Goal: Task Accomplishment & Management: Use online tool/utility

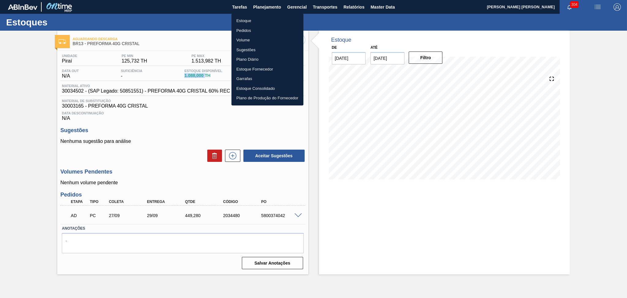
click at [243, 17] on li "Estoque" at bounding box center [267, 21] width 72 height 10
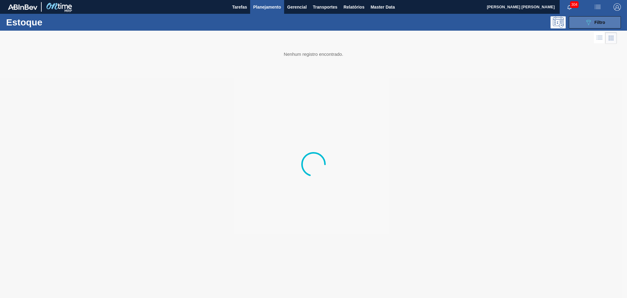
click at [600, 25] on div "089F7B8B-B2A5-4AFE-B5C0-19BA573D28AC Filtro" at bounding box center [595, 22] width 21 height 7
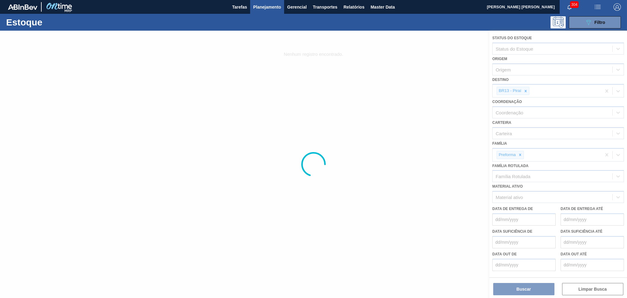
click at [525, 93] on div at bounding box center [313, 164] width 627 height 267
click at [525, 92] on div at bounding box center [313, 164] width 627 height 267
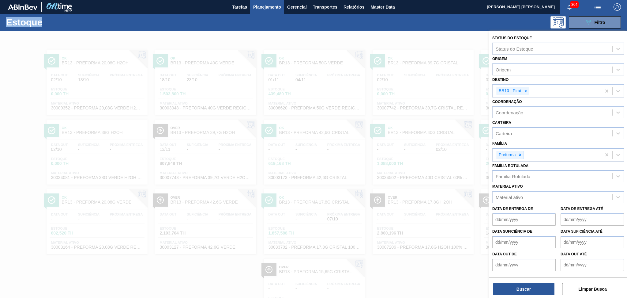
click at [525, 92] on div at bounding box center [525, 91] width 7 height 8
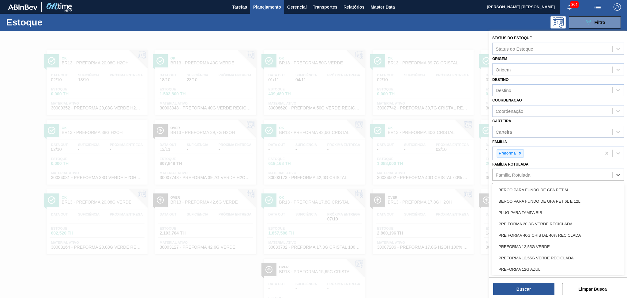
click at [513, 172] on div "Família Rotulada" at bounding box center [513, 174] width 35 height 5
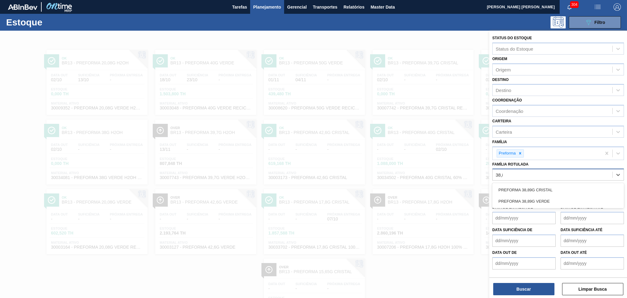
type Rotulada "38,89"
click at [520, 190] on div "PREFORMA 38,89G CRISTAL" at bounding box center [558, 189] width 132 height 11
click at [573, 176] on div "PREFORMA 38,89G CRISTAL" at bounding box center [547, 175] width 109 height 13
type Rotulada "38,89"
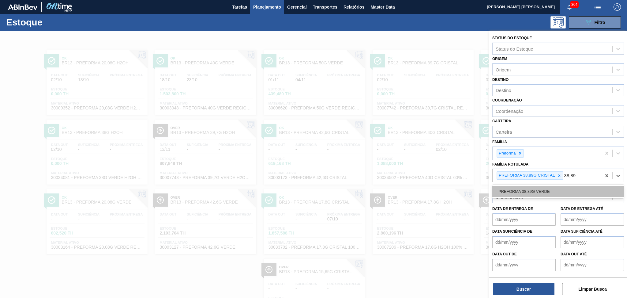
click at [562, 190] on div "PREFORMA 38,89G VERDE" at bounding box center [558, 191] width 132 height 11
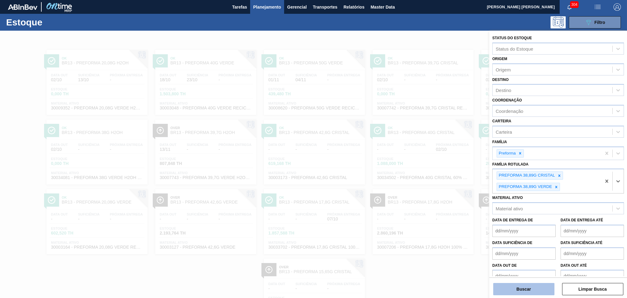
click at [516, 295] on button "Buscar" at bounding box center [523, 289] width 61 height 12
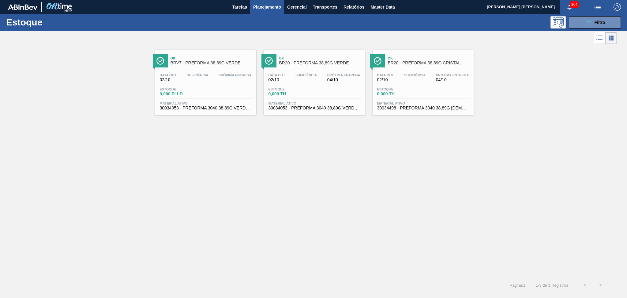
click at [197, 106] on span "30034053 - PREFORMA 3040 38,89G VERDE 100% REC" at bounding box center [206, 108] width 92 height 5
click at [199, 63] on span "BRV7 - PREFORMA 38,89G VERDE" at bounding box center [212, 63] width 83 height 5
click at [326, 95] on div "Estoque 0,000 TH" at bounding box center [314, 92] width 95 height 11
click at [211, 109] on span "30034053 - PREFORMA 3040 38,89G VERDE 100% REC" at bounding box center [206, 108] width 92 height 5
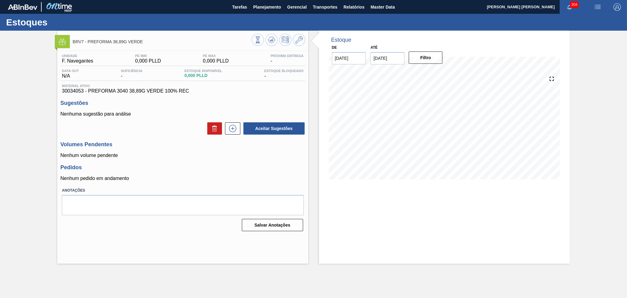
click at [167, 126] on div "Aceitar Sugestões" at bounding box center [182, 128] width 245 height 13
click at [243, 100] on h3 "Sugestões" at bounding box center [182, 103] width 245 height 6
click at [199, 100] on h3 "Sugestões" at bounding box center [182, 103] width 245 height 6
click at [138, 144] on h3 "Volumes Pendentes" at bounding box center [182, 144] width 245 height 6
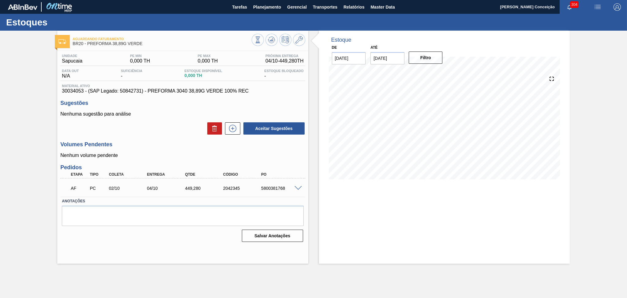
click at [160, 130] on div "Aceitar Sugestões" at bounding box center [182, 128] width 245 height 13
click at [234, 130] on icon at bounding box center [233, 128] width 10 height 7
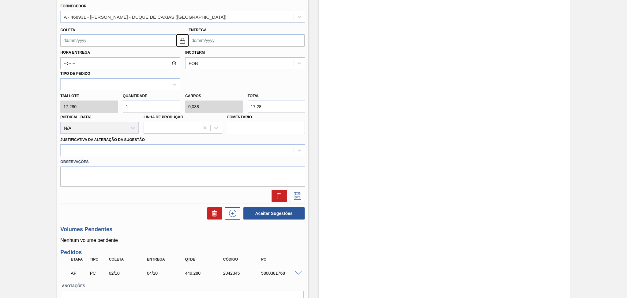
scroll to position [204, 0]
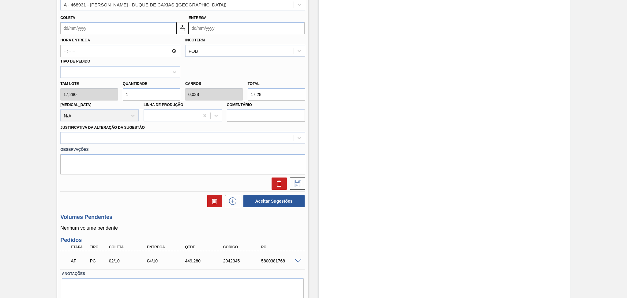
drag, startPoint x: 134, startPoint y: 94, endPoint x: 90, endPoint y: 83, distance: 45.4
click at [98, 84] on div "Tam lote 17,280 Quantidade 1 Carros 0,038 Total 17,28 Doca N/A Linha de Produçã…" at bounding box center [183, 100] width 250 height 44
type input "2"
type input "0,077"
type input "34,56"
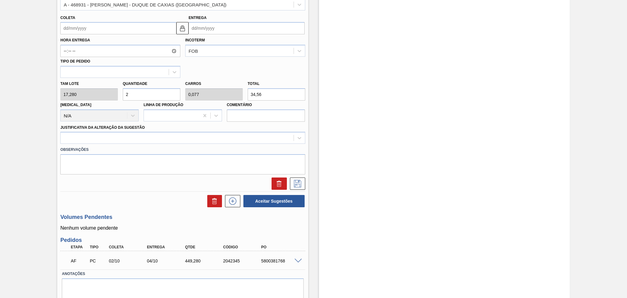
type input "26"
type input "1"
type input "449,28"
type input "26"
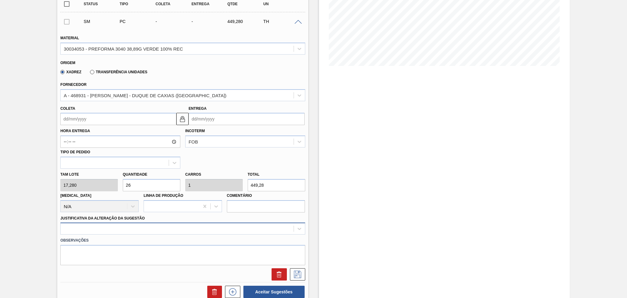
scroll to position [163, 0]
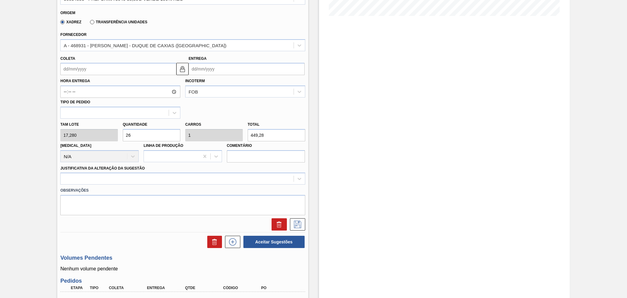
click at [224, 137] on div "Tam lote 17,280 Quantidade 26 Carros 1 Total 449,28 Doca N/A Linha de Produção …" at bounding box center [183, 140] width 250 height 44
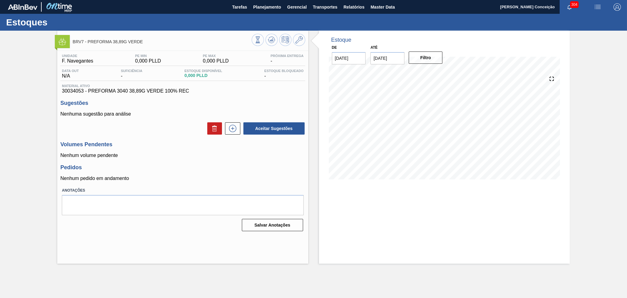
click at [244, 176] on p "Nenhum pedido em andamento" at bounding box center [182, 178] width 245 height 6
click at [233, 129] on icon at bounding box center [233, 128] width 10 height 7
click at [299, 40] on icon at bounding box center [298, 39] width 7 height 7
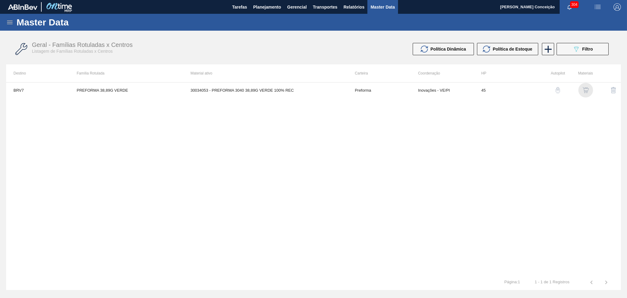
click at [587, 91] on img "button" at bounding box center [586, 90] width 6 height 6
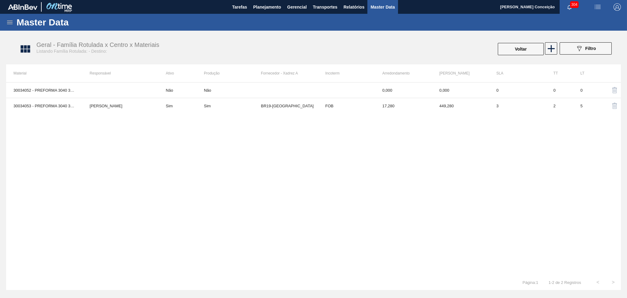
click at [614, 107] on img "button" at bounding box center [614, 105] width 7 height 7
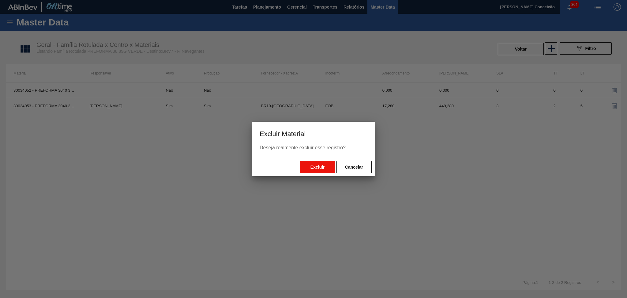
click at [315, 167] on button "Excluir" at bounding box center [317, 167] width 35 height 12
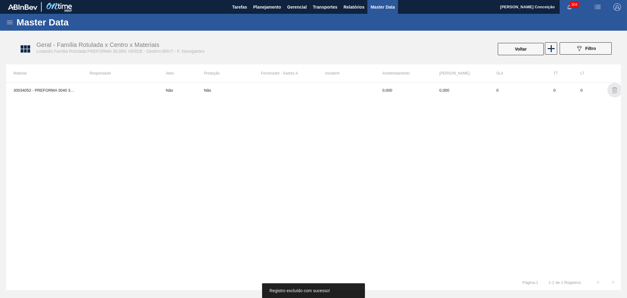
click at [614, 93] on img "button" at bounding box center [614, 89] width 7 height 7
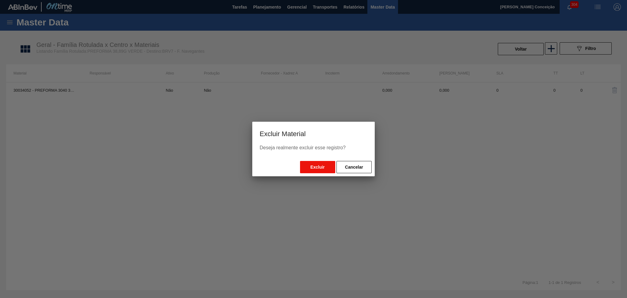
click at [325, 169] on button "Excluir" at bounding box center [317, 167] width 35 height 12
click at [321, 164] on button "Excluir" at bounding box center [317, 167] width 35 height 12
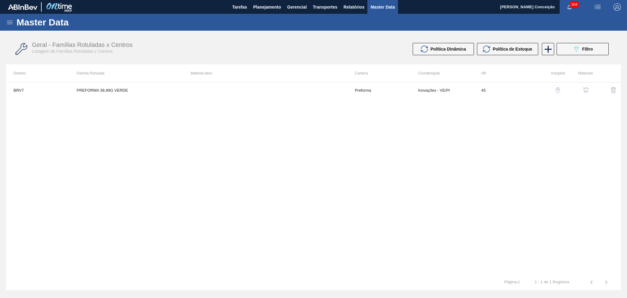
click at [610, 91] on img "button" at bounding box center [613, 89] width 7 height 7
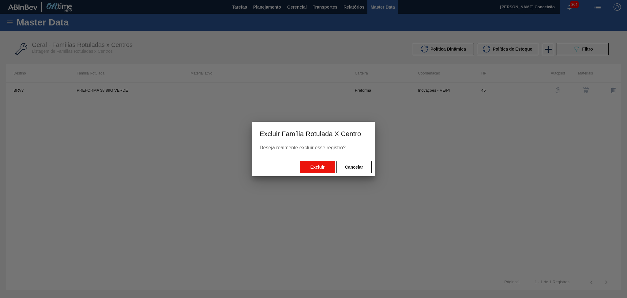
click at [314, 169] on button "Excluir" at bounding box center [317, 167] width 35 height 12
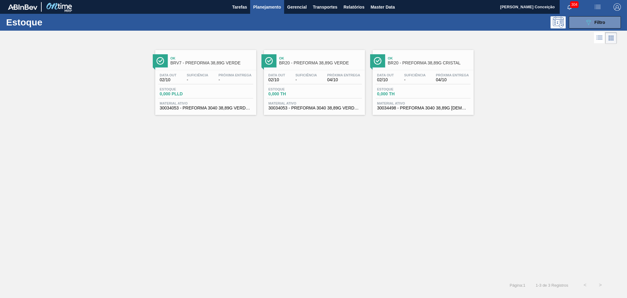
click at [346, 97] on div "Estoque 0,000 TH" at bounding box center [314, 92] width 95 height 11
click at [393, 99] on div "Data out 02/10 Suficiência - Próxima Entrega 04/10 Estoque 0,000 TH Material at…" at bounding box center [423, 91] width 101 height 42
click at [426, 198] on div "Ok BRV7 - PREFORMA 38,89G VERDE Data out 02/10 Suficiência - Próxima Entrega - …" at bounding box center [313, 161] width 627 height 232
click at [429, 180] on div "Ok BRV7 - PREFORMA 38,89G VERDE Data out 02/10 Suficiência - Próxima Entrega - …" at bounding box center [313, 161] width 627 height 232
click at [315, 77] on span "-" at bounding box center [305, 79] width 21 height 5
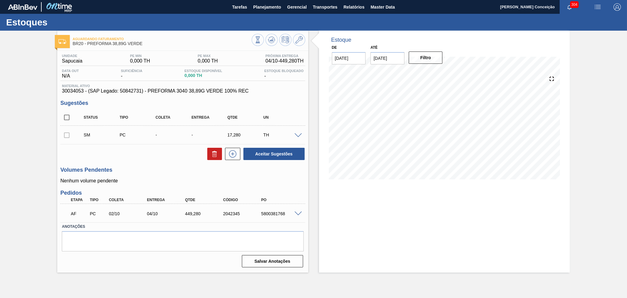
click at [171, 161] on div "Unidade Sapucaia PE MIN 0,000 TH PE MAX 0,000 TH Próxima Entrega 04/10 - 449,28…" at bounding box center [182, 160] width 251 height 218
click at [235, 153] on icon at bounding box center [233, 153] width 10 height 7
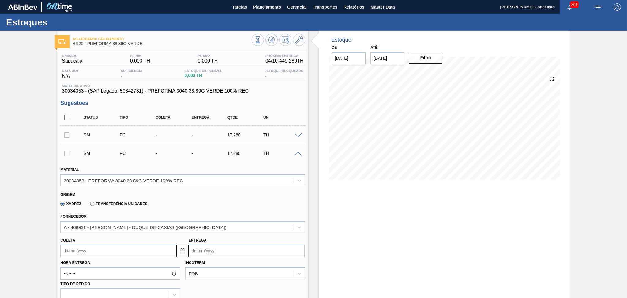
click at [297, 154] on span at bounding box center [298, 154] width 7 height 5
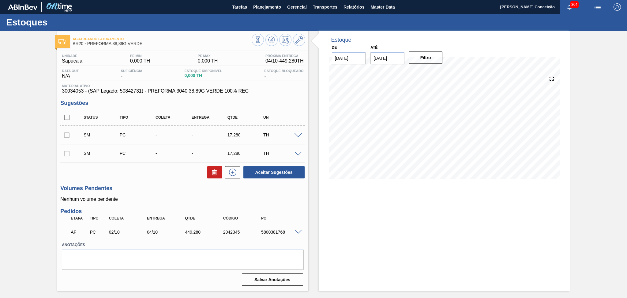
click at [295, 133] on span at bounding box center [298, 135] width 7 height 5
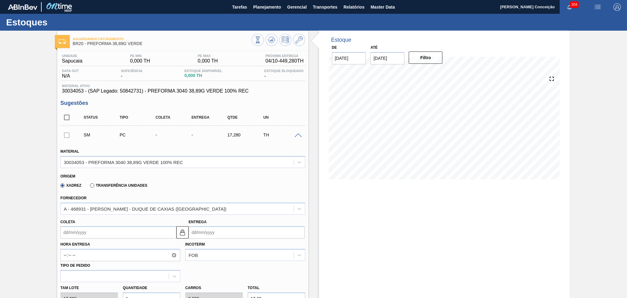
drag, startPoint x: 87, startPoint y: 230, endPoint x: 38, endPoint y: 229, distance: 49.3
click at [61, 230] on input "Coleta" at bounding box center [118, 232] width 116 height 12
type input "2"
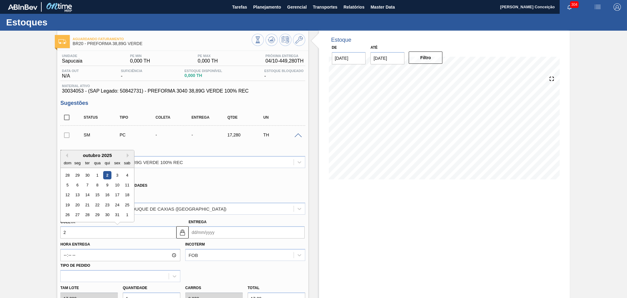
type input "[DATE]"
type input "26"
type input "28/10/2025"
type input "26/10/2025"
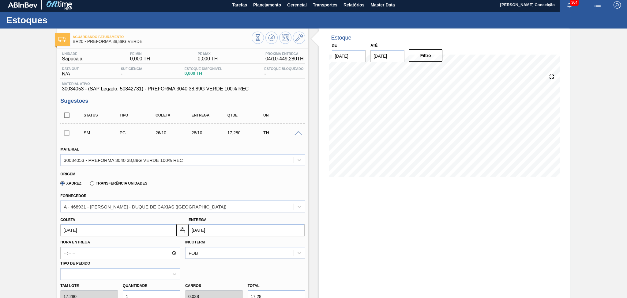
type input "2"
type input "0,077"
type input "34,56"
type input "26"
type input "1"
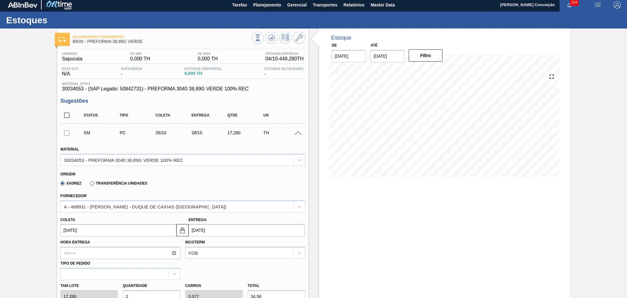
type input "449,28"
type input "26"
click at [108, 233] on input "26/10/2025" at bounding box center [118, 230] width 116 height 12
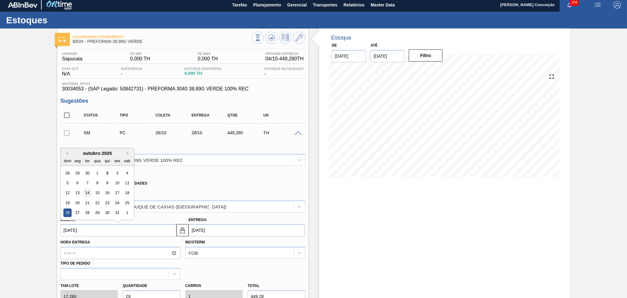
click at [88, 193] on div "14" at bounding box center [87, 193] width 8 height 8
type input "[DATE]"
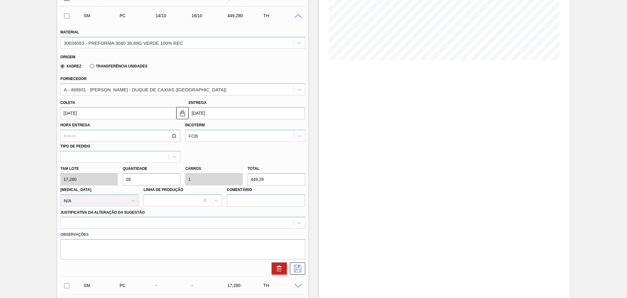
scroll to position [125, 0]
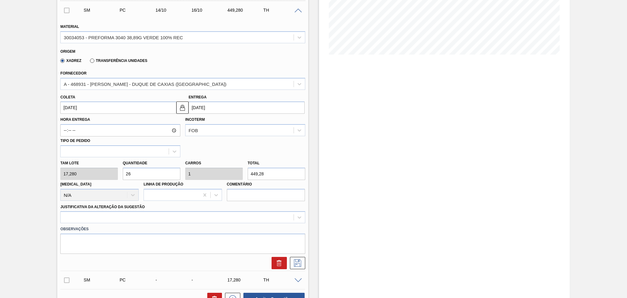
click at [110, 223] on div "Observações" at bounding box center [183, 238] width 250 height 31
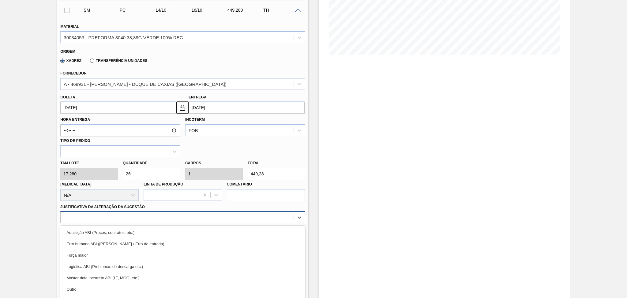
click at [112, 218] on div "option Aquisição ABI (Preços, contratos, etc.) focused, 1 of 18. 18 results ava…" at bounding box center [182, 217] width 245 height 12
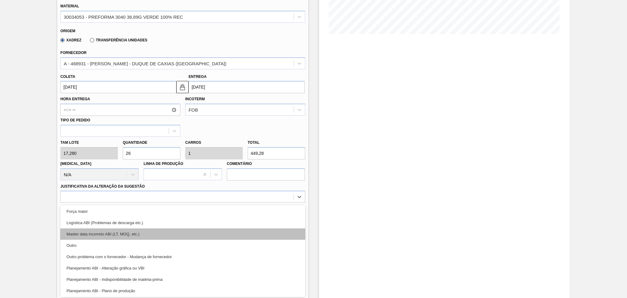
scroll to position [41, 0]
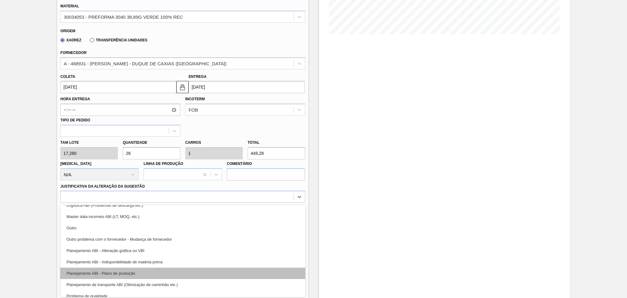
click at [123, 271] on div "Planejamento ABI - Plano de produção" at bounding box center [182, 272] width 245 height 11
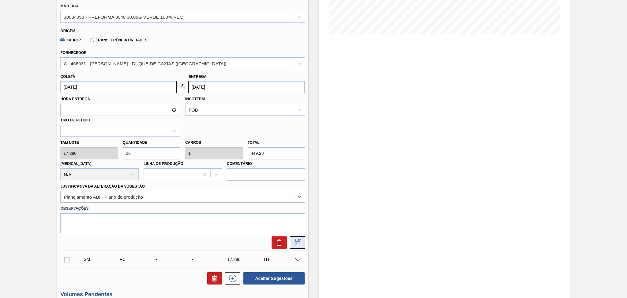
click at [301, 242] on icon at bounding box center [298, 241] width 10 height 7
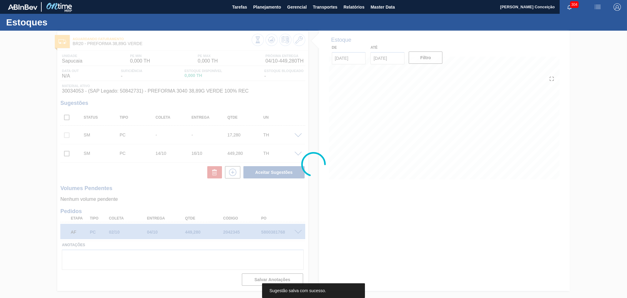
scroll to position [0, 0]
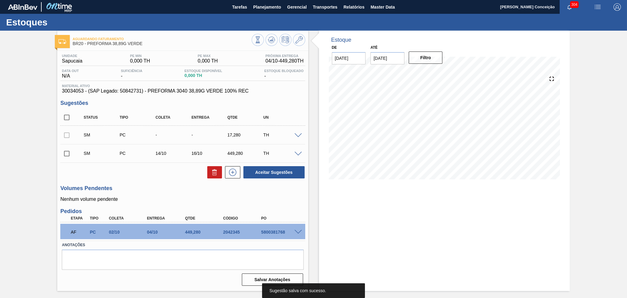
click at [298, 134] on span at bounding box center [298, 135] width 7 height 5
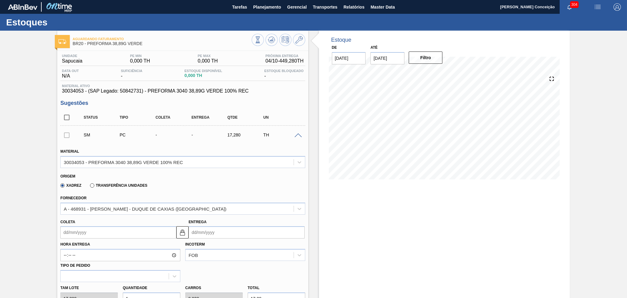
click at [100, 231] on input "Coleta" at bounding box center [118, 232] width 116 height 12
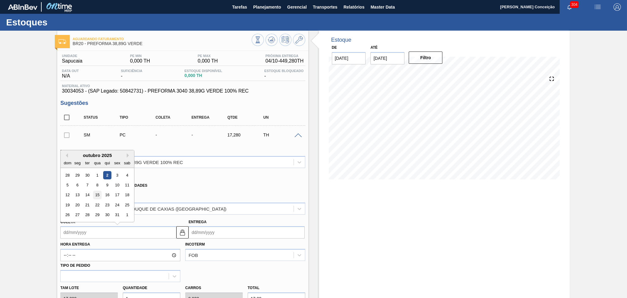
click at [101, 195] on div "15" at bounding box center [97, 195] width 8 height 8
type input "[DATE]"
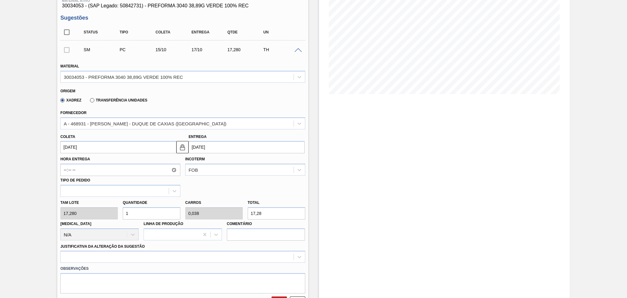
scroll to position [81, 0]
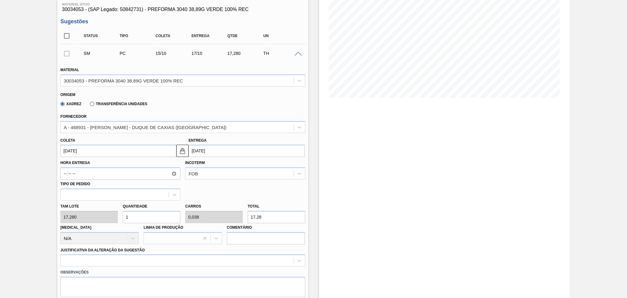
drag, startPoint x: 135, startPoint y: 214, endPoint x: 121, endPoint y: 213, distance: 13.5
click at [121, 213] on div "Quantidade 1" at bounding box center [151, 212] width 62 height 21
type input "2"
type input "0,077"
type input "34,56"
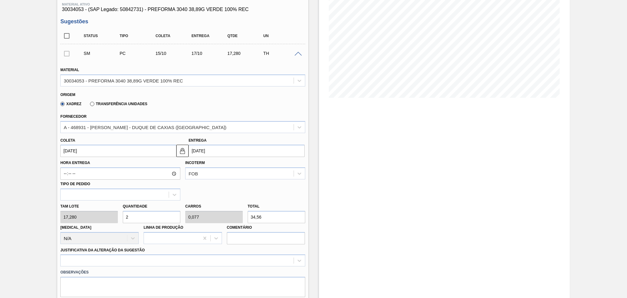
type input "26"
type input "1"
type input "449,28"
type input "26"
click at [165, 257] on div at bounding box center [182, 260] width 245 height 12
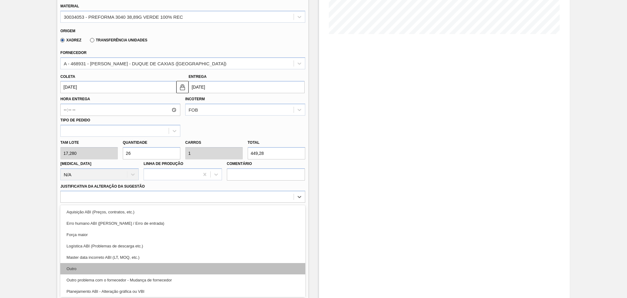
scroll to position [41, 0]
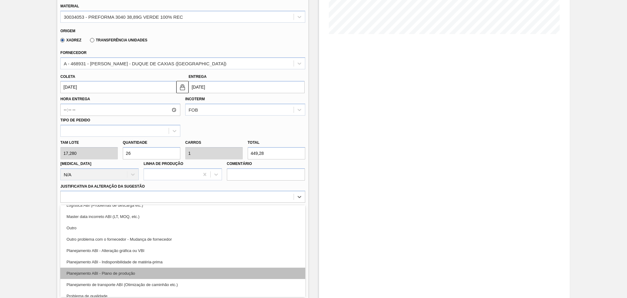
click at [136, 269] on div "Planejamento ABI - Plano de produção" at bounding box center [182, 272] width 245 height 11
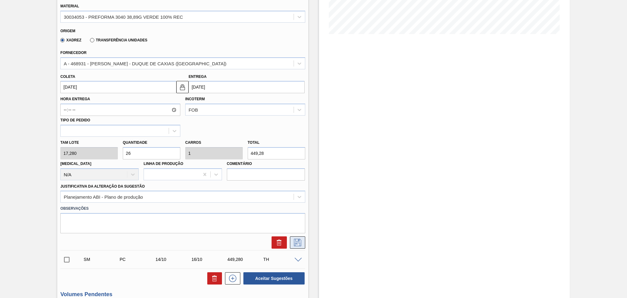
click at [297, 238] on icon at bounding box center [298, 241] width 10 height 7
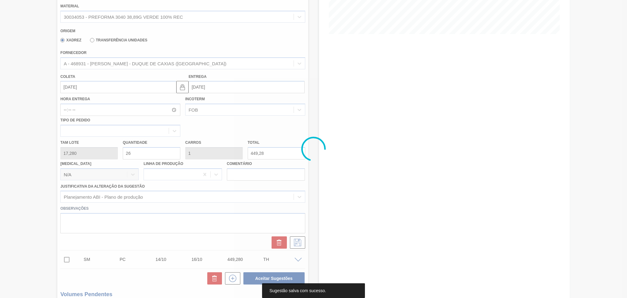
scroll to position [0, 0]
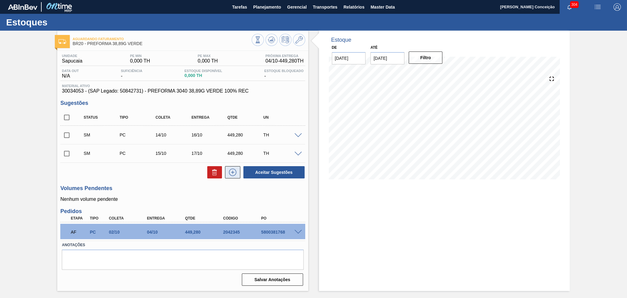
click at [238, 175] on button at bounding box center [232, 172] width 15 height 12
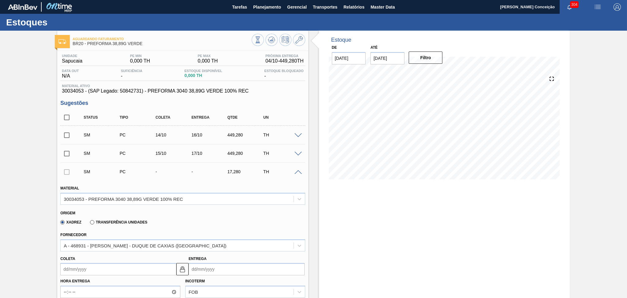
click at [298, 170] on span at bounding box center [298, 172] width 7 height 5
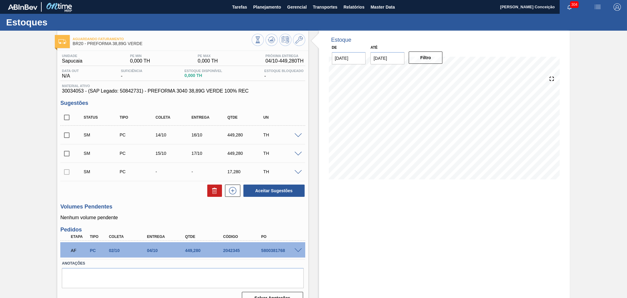
click at [299, 171] on span at bounding box center [298, 172] width 7 height 5
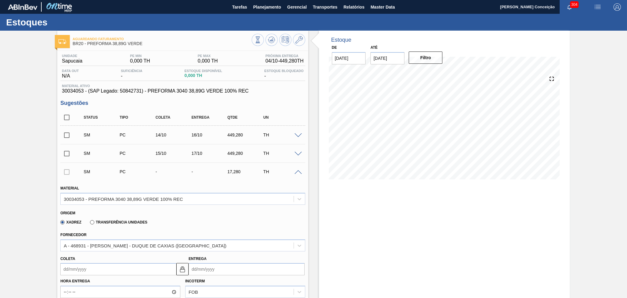
scroll to position [81, 0]
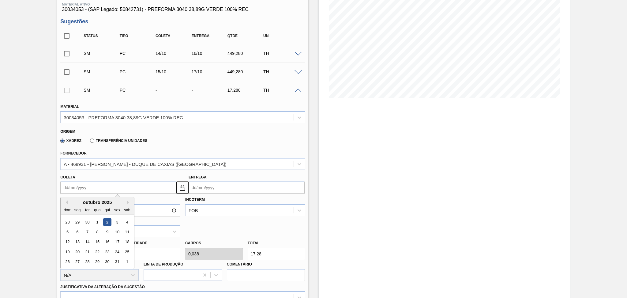
click at [97, 184] on input "Coleta" at bounding box center [118, 187] width 116 height 12
click at [78, 252] on div "20" at bounding box center [77, 251] width 8 height 8
type input "[DATE]"
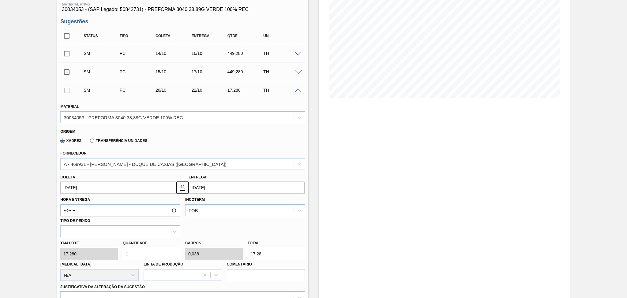
click at [90, 247] on div "Tam lote 17,280 Quantidade 1 Carros 0,038 Total 17,28 Doca N/A Linha de Produçã…" at bounding box center [183, 259] width 250 height 44
type input "2"
type input "0,077"
type input "34,56"
type input "26"
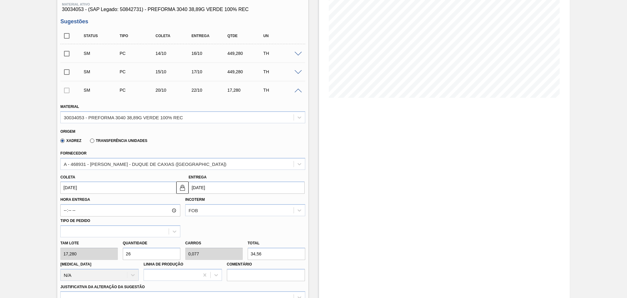
type input "1"
type input "449,28"
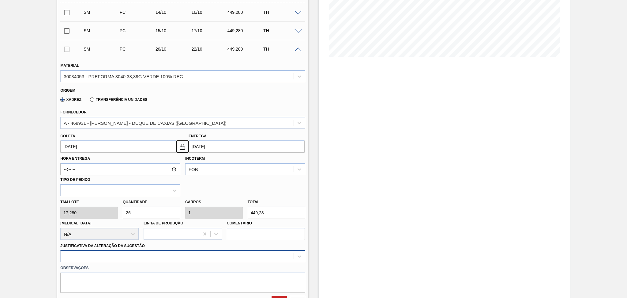
type input "26"
click at [104, 253] on div "option Master data incorreto ABI (LT, MOQ, etc.) focused, 5 of 18. 18 results a…" at bounding box center [182, 256] width 245 height 12
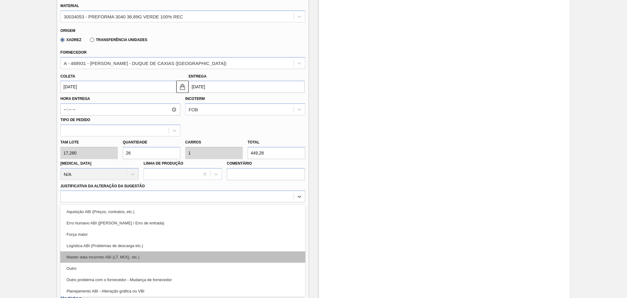
scroll to position [41, 0]
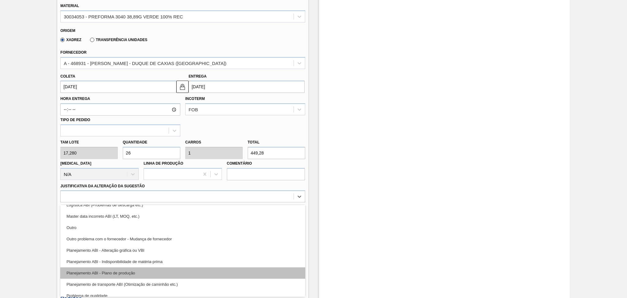
click at [135, 273] on div "Planejamento ABI - Plano de produção" at bounding box center [182, 272] width 245 height 11
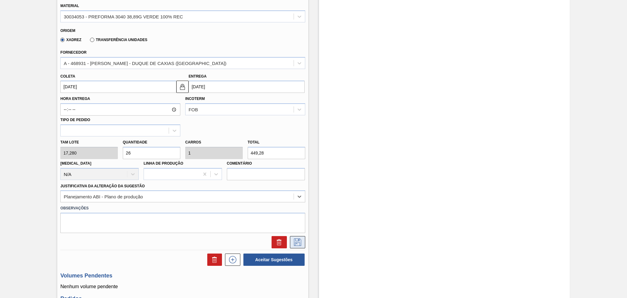
click at [295, 239] on icon at bounding box center [298, 241] width 10 height 7
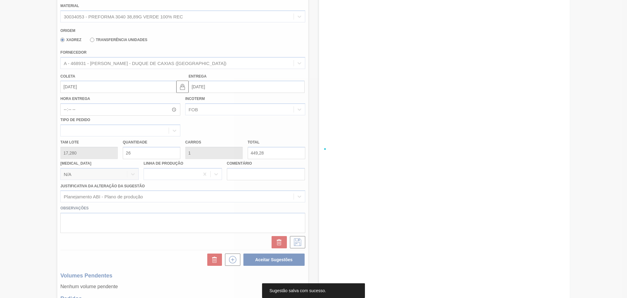
scroll to position [11, 0]
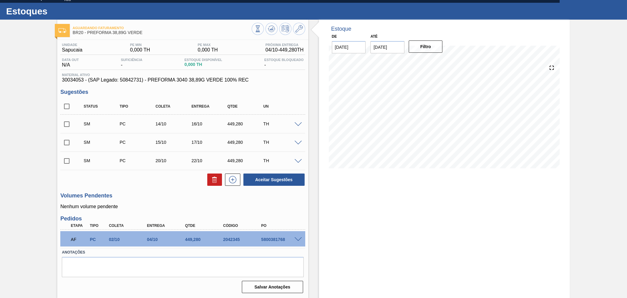
click at [175, 184] on div "Aceitar Sugestões" at bounding box center [182, 179] width 245 height 13
click at [233, 182] on icon at bounding box center [233, 179] width 10 height 7
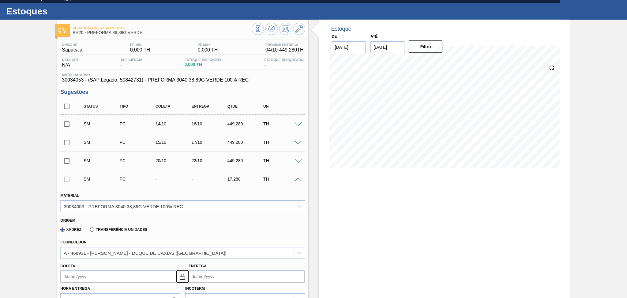
click at [311, 66] on div "Estoque De 02/10/2025 Até 30/11/2025 Filtro 04/10 Projeção de Estoque 449.28 Ne…" at bounding box center [438, 294] width 261 height 548
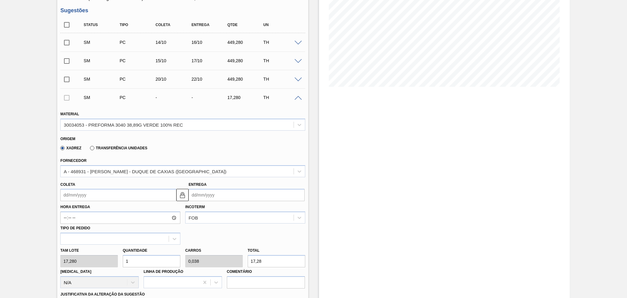
click at [107, 261] on div "Tam lote 17,280 Quantidade 1 Carros 0,038 Total 17,28 Doca N/A Linha de Produçã…" at bounding box center [183, 266] width 250 height 44
type input "2"
type input "0,077"
type input "34,56"
type input "26"
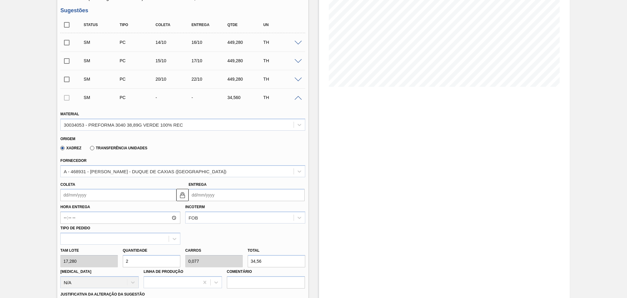
type input "1"
type input "449,28"
click at [298, 98] on span at bounding box center [298, 98] width 7 height 5
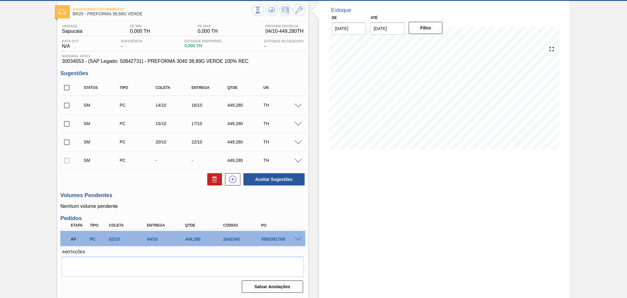
scroll to position [29, 0]
click at [297, 142] on span at bounding box center [298, 143] width 7 height 5
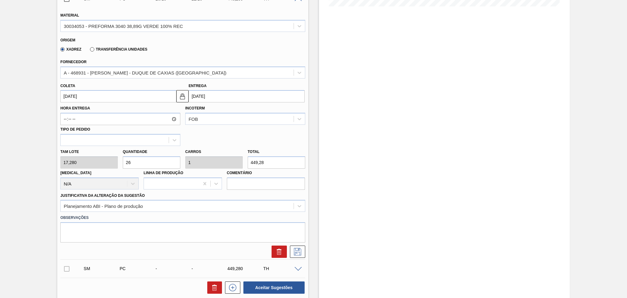
scroll to position [174, 0]
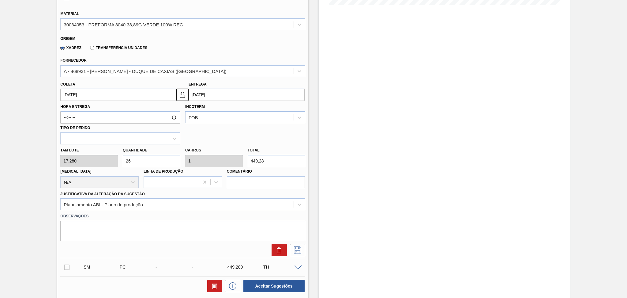
click at [92, 93] on input "[DATE]" at bounding box center [118, 94] width 116 height 12
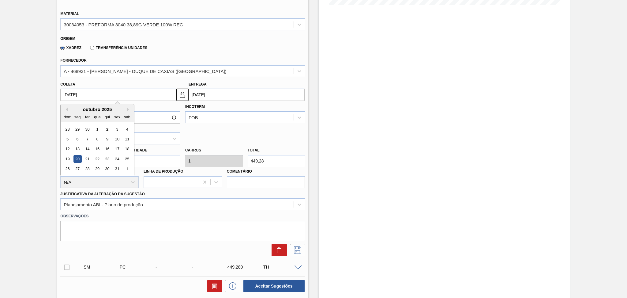
click at [77, 159] on div "20" at bounding box center [77, 159] width 8 height 8
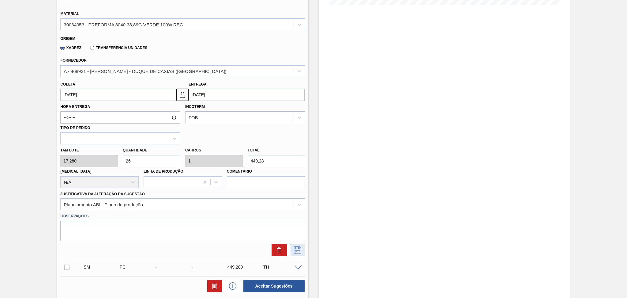
click at [297, 246] on icon at bounding box center [298, 249] width 10 height 7
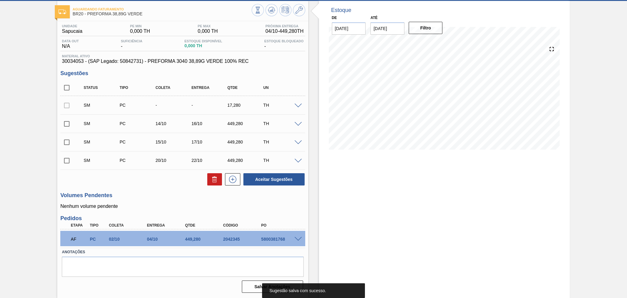
scroll to position [0, 0]
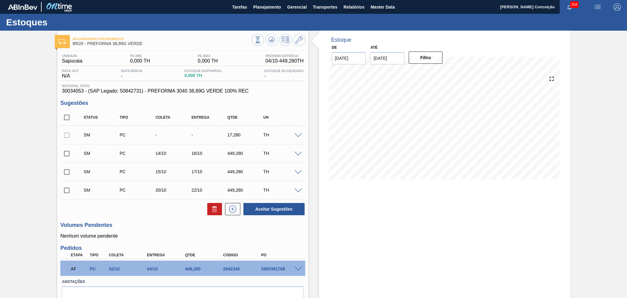
click at [296, 135] on span at bounding box center [298, 135] width 7 height 5
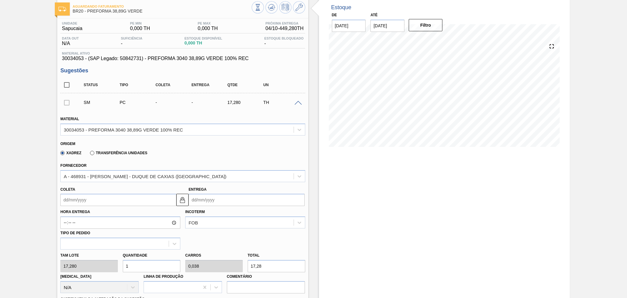
scroll to position [81, 0]
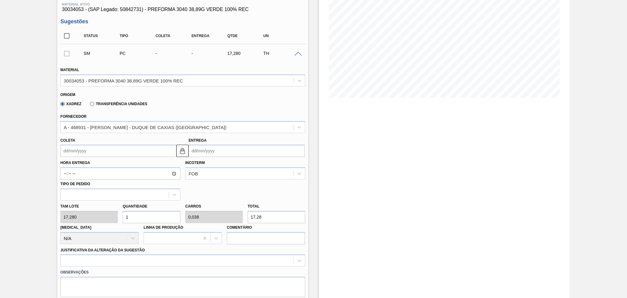
drag, startPoint x: 138, startPoint y: 217, endPoint x: 89, endPoint y: 202, distance: 51.1
click at [95, 203] on div "Tam lote 17,280 Quantidade 1 Carros 0,038 Total 17,28 Doca N/A Linha de Produçã…" at bounding box center [183, 222] width 250 height 44
type input "2"
type input "0,077"
type input "34,56"
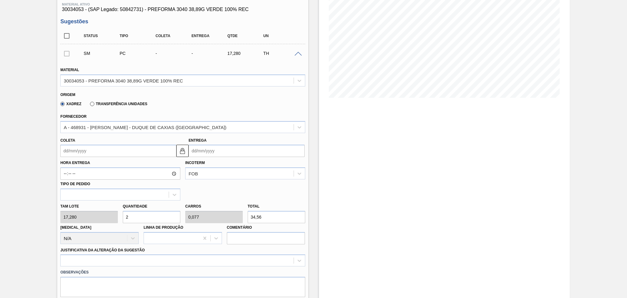
type input "26"
type input "1"
type input "449,28"
type input "26"
click at [94, 149] on input "Coleta" at bounding box center [118, 150] width 116 height 12
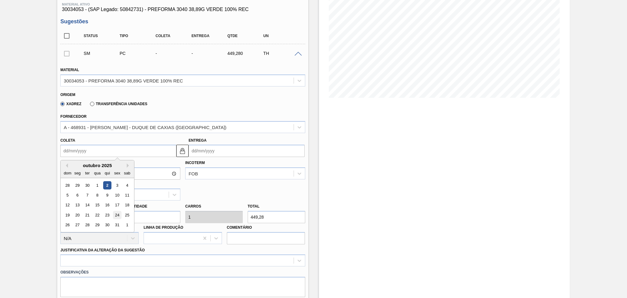
click at [116, 214] on div "24" at bounding box center [117, 215] width 8 height 8
type input "24/10/2025"
type input "26/10/2025"
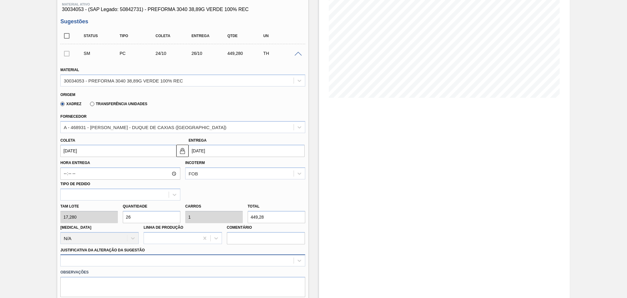
click at [125, 258] on div at bounding box center [182, 260] width 245 height 12
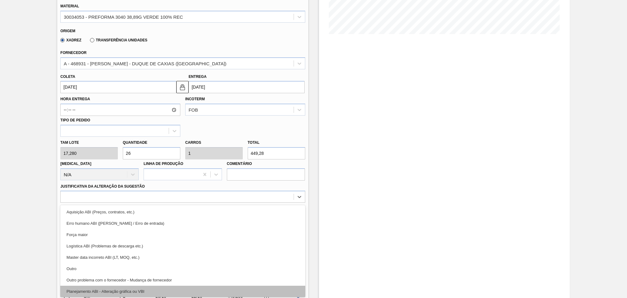
click at [136, 289] on div "Planejamento ABI - Alteração gráfica ou VBI" at bounding box center [182, 290] width 245 height 11
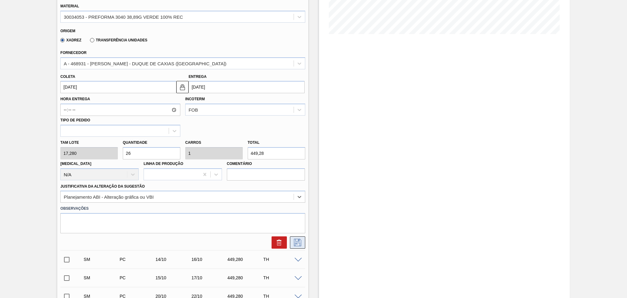
click at [302, 241] on button at bounding box center [297, 242] width 15 height 12
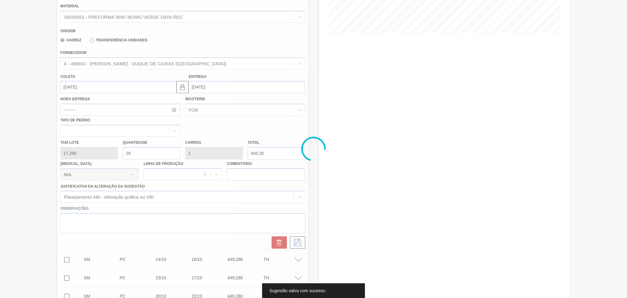
scroll to position [0, 0]
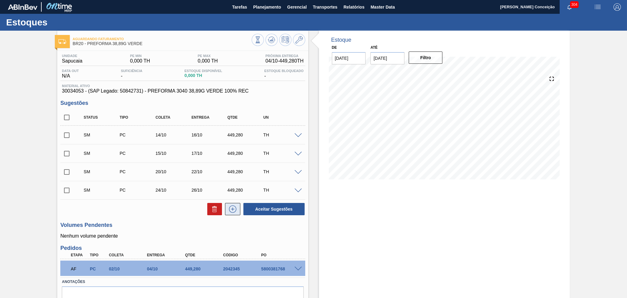
click at [235, 211] on icon at bounding box center [233, 208] width 10 height 7
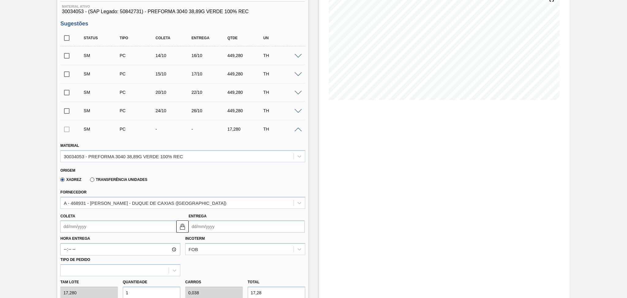
scroll to position [81, 0]
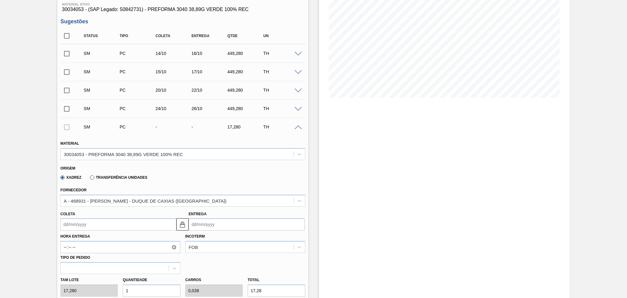
drag, startPoint x: 141, startPoint y: 289, endPoint x: 38, endPoint y: 284, distance: 103.0
click at [48, 286] on div "Aguardando Faturamento BR20 - PREFORMA 38,89G VERDE Unidade Sapucaia PE MIN 0,0…" at bounding box center [313, 232] width 627 height 566
type input "2"
type input "0,077"
type input "34,56"
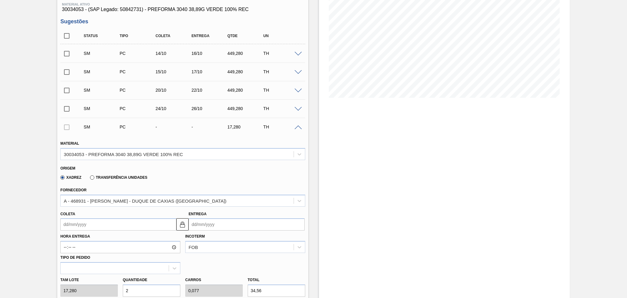
type input "26"
type input "1"
type input "449,28"
type input "26"
click at [87, 223] on input "Coleta" at bounding box center [118, 224] width 116 height 12
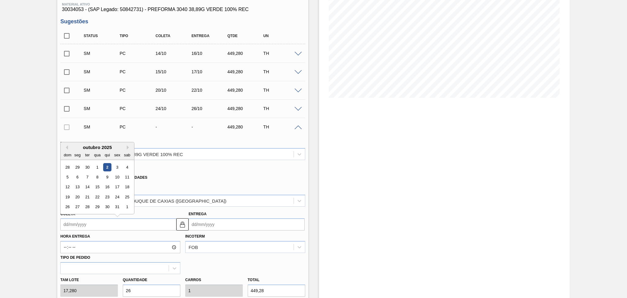
click at [221, 174] on div "Xadrez Transferência Unidades" at bounding box center [179, 176] width 239 height 12
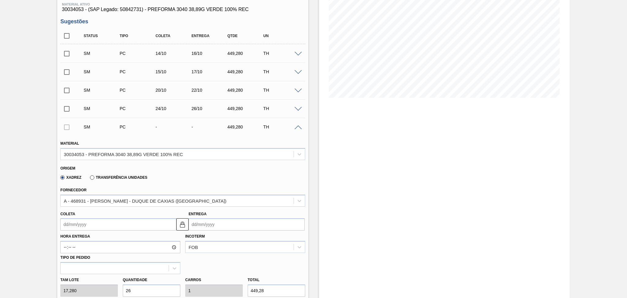
click at [75, 224] on input "Coleta" at bounding box center [118, 224] width 116 height 12
click at [156, 191] on div "Fornecedor A - 468931 - LORENPET - DUQUE DE CAXIAS (RJ)" at bounding box center [182, 196] width 245 height 21
click at [215, 176] on div "Xadrez Transferência Unidades" at bounding box center [179, 176] width 239 height 12
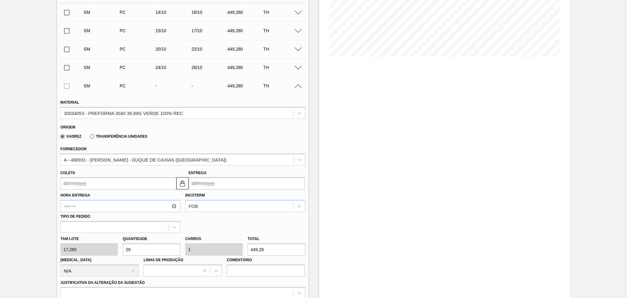
click at [106, 183] on input "Coleta" at bounding box center [118, 183] width 116 height 12
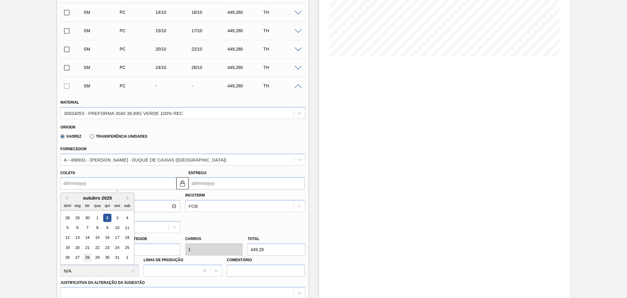
click at [87, 257] on div "28" at bounding box center [87, 257] width 8 height 8
type input "28/10/2025"
type input "30/10/2025"
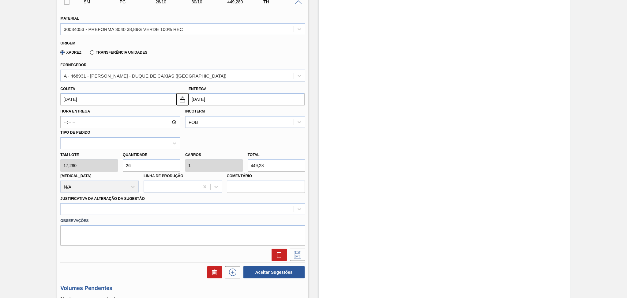
scroll to position [245, 0]
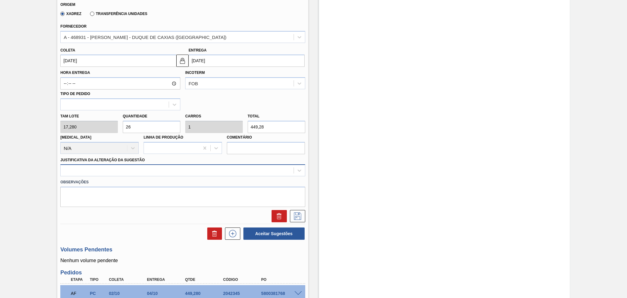
click at [143, 169] on div at bounding box center [177, 170] width 233 height 9
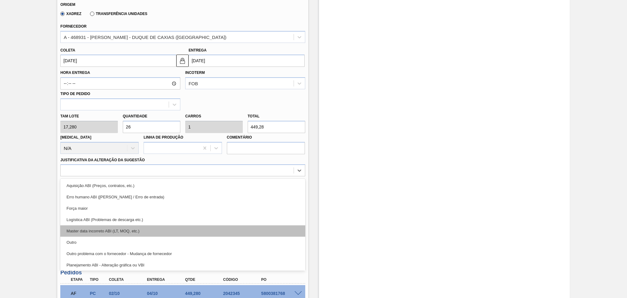
scroll to position [41, 0]
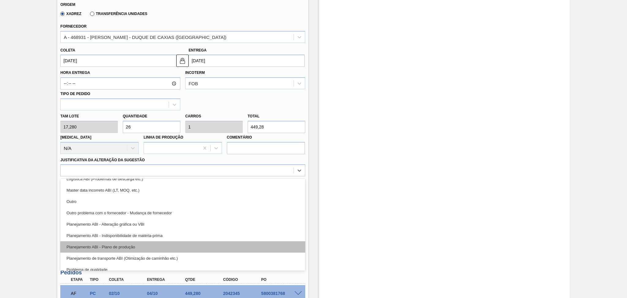
click at [129, 243] on div "Planejamento ABI - Plano de produção" at bounding box center [182, 246] width 245 height 11
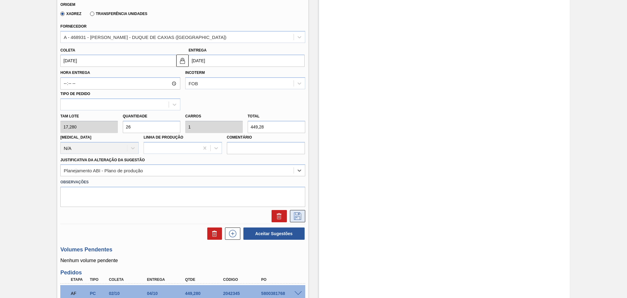
click at [299, 213] on icon at bounding box center [298, 215] width 10 height 7
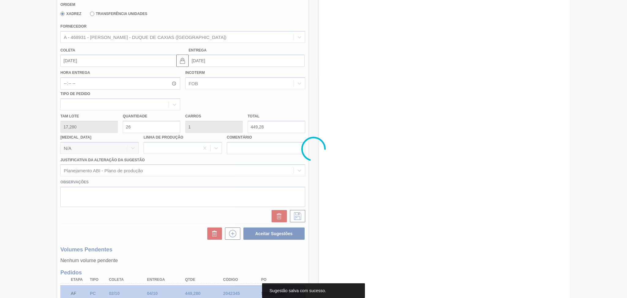
scroll to position [47, 0]
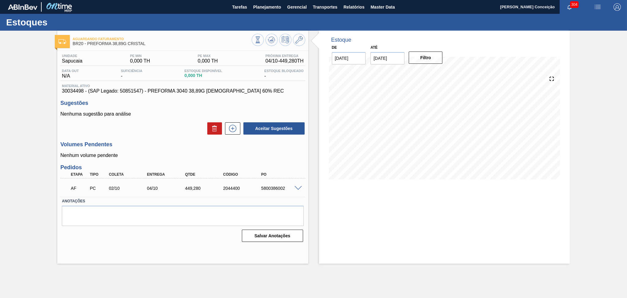
click at [167, 146] on h3 "Volumes Pendentes" at bounding box center [182, 144] width 245 height 6
click at [239, 150] on div "Volumes Pendentes Nenhum volume pendente" at bounding box center [182, 149] width 245 height 17
click at [234, 132] on button at bounding box center [232, 128] width 15 height 12
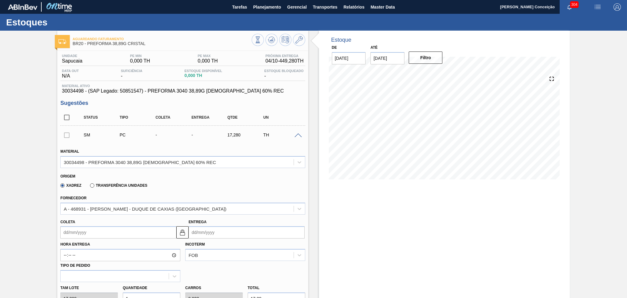
click at [174, 187] on div "Xadrez Transferência Unidades" at bounding box center [179, 184] width 239 height 12
click at [115, 231] on input "Coleta" at bounding box center [118, 232] width 116 height 12
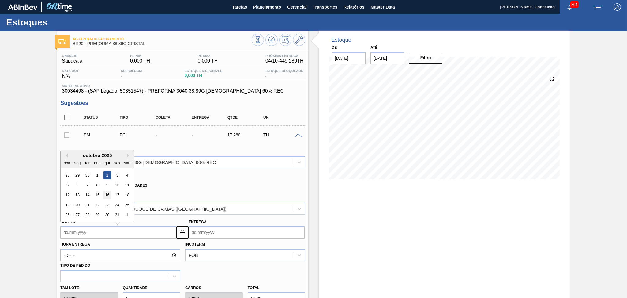
click at [109, 194] on div "16" at bounding box center [107, 195] width 8 height 8
type input "[DATE]"
type input "18/10/2025"
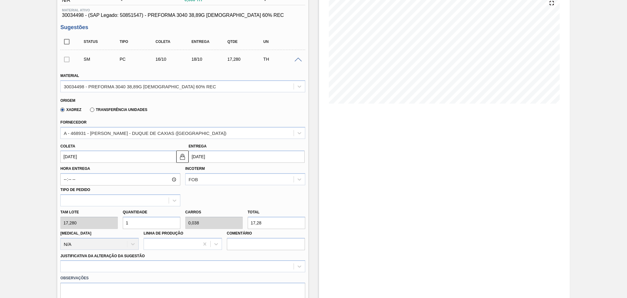
scroll to position [61, 0]
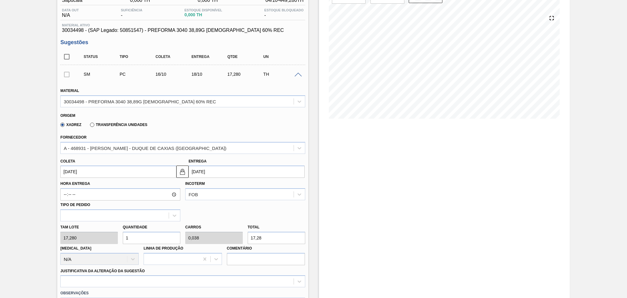
click at [238, 214] on div "Hora Entrega Incoterm FOB Tipo de pedido" at bounding box center [183, 199] width 250 height 43
click at [91, 242] on div "Tam lote 17,280 Quantidade 1 Carros 0,038 Total 17,28 Doca N/A Linha de Produçã…" at bounding box center [183, 243] width 250 height 44
type input "2"
type input "0,077"
type input "34,56"
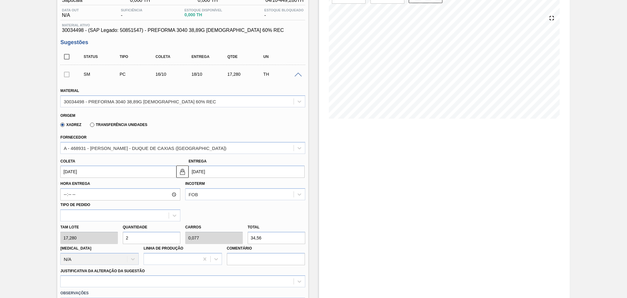
type input "26"
type input "1"
type input "449,28"
type input "26"
click at [99, 173] on input "[DATE]" at bounding box center [118, 171] width 116 height 12
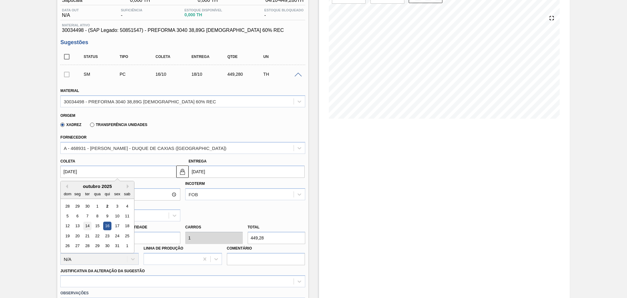
click at [86, 226] on div "14" at bounding box center [87, 226] width 8 height 8
type input "[DATE]"
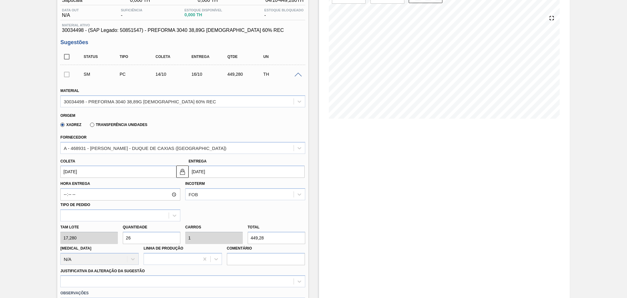
click at [223, 205] on div "Hora Entrega Incoterm FOB Tipo de pedido" at bounding box center [183, 199] width 250 height 43
click at [159, 171] on input "[DATE]" at bounding box center [118, 171] width 116 height 12
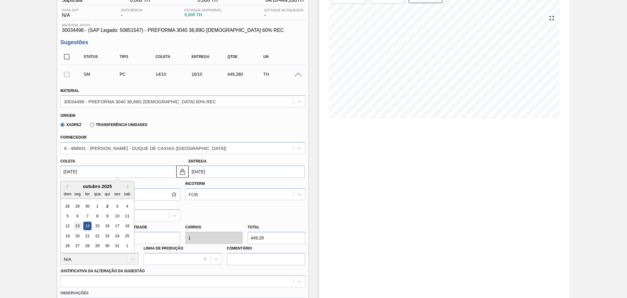
click at [76, 226] on div "13" at bounding box center [77, 226] width 8 height 8
type input "13/10/2025"
type input "[DATE]"
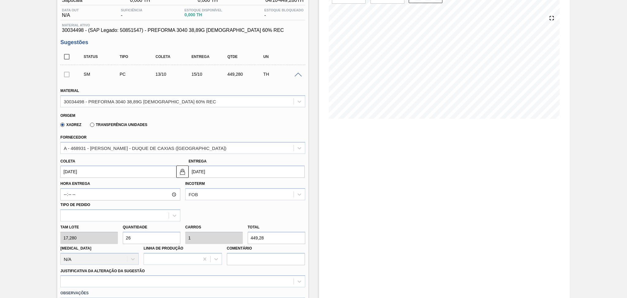
click at [229, 205] on div "Hora Entrega Incoterm FOB Tipo de pedido" at bounding box center [183, 199] width 250 height 43
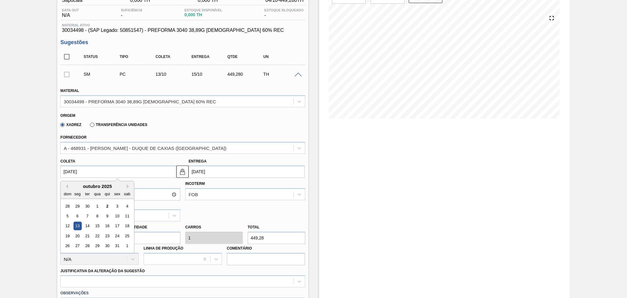
click at [142, 173] on input "13/10/2025" at bounding box center [118, 171] width 116 height 12
click at [221, 208] on div "Hora Entrega Incoterm FOB Tipo de pedido" at bounding box center [183, 199] width 250 height 43
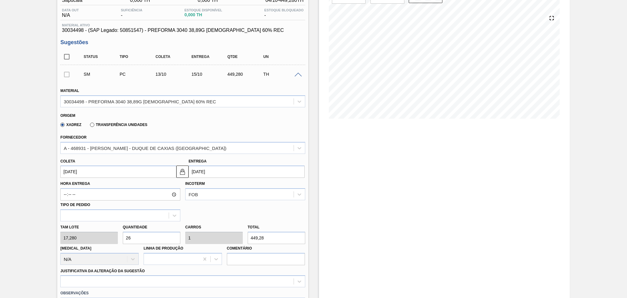
scroll to position [183, 0]
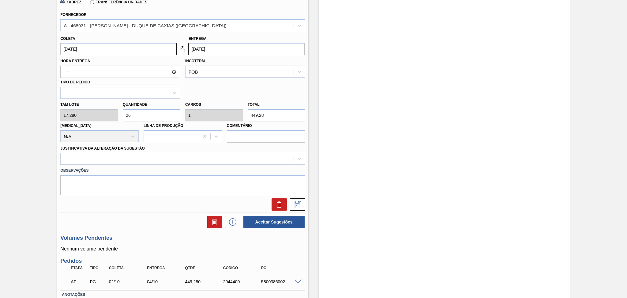
click at [223, 155] on div at bounding box center [177, 158] width 233 height 9
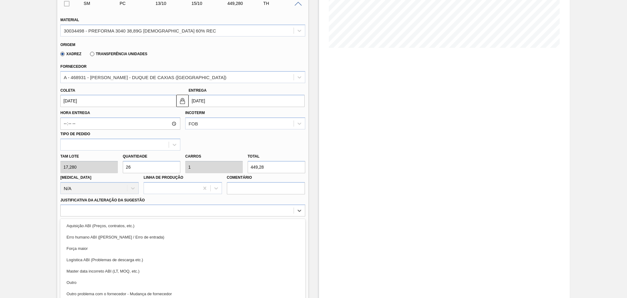
scroll to position [61, 0]
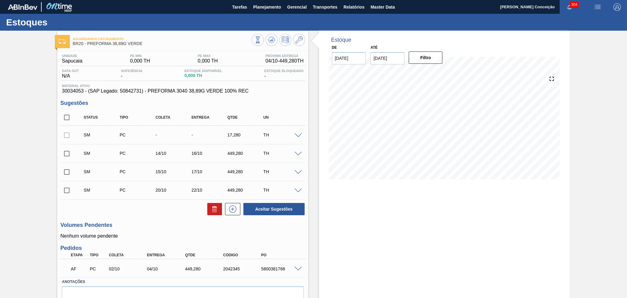
click at [140, 219] on div "Unidade Sapucaia PE MIN 0,000 TH PE MAX 0,000 TH Próxima Entrega 04/10 - 449,28…" at bounding box center [182, 187] width 251 height 273
click at [298, 135] on span at bounding box center [298, 135] width 7 height 5
